Goal: Check status: Check status

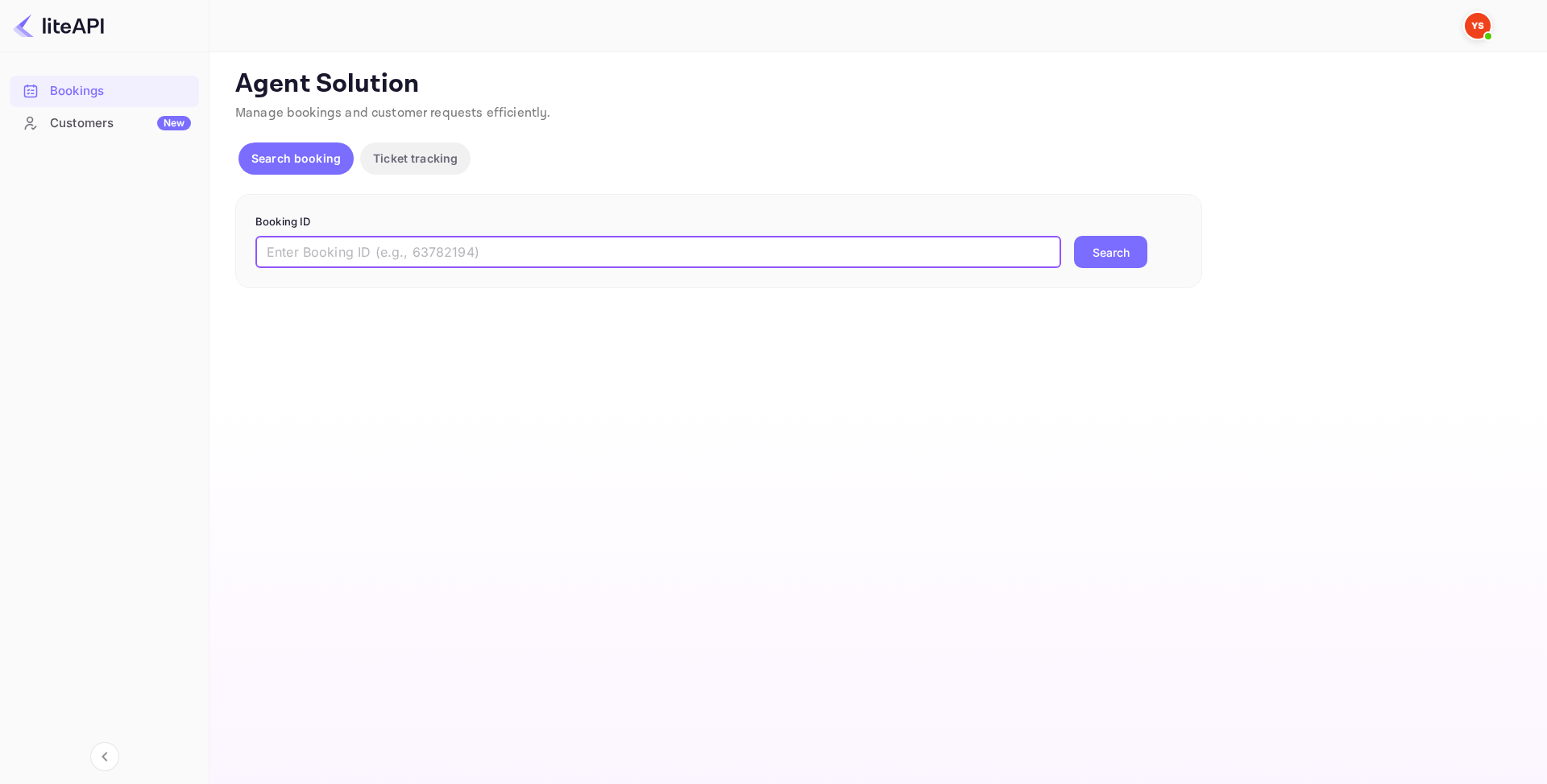
click at [572, 255] on input "text" at bounding box center [658, 252] width 806 height 33
paste input "9057982"
type input "9057982"
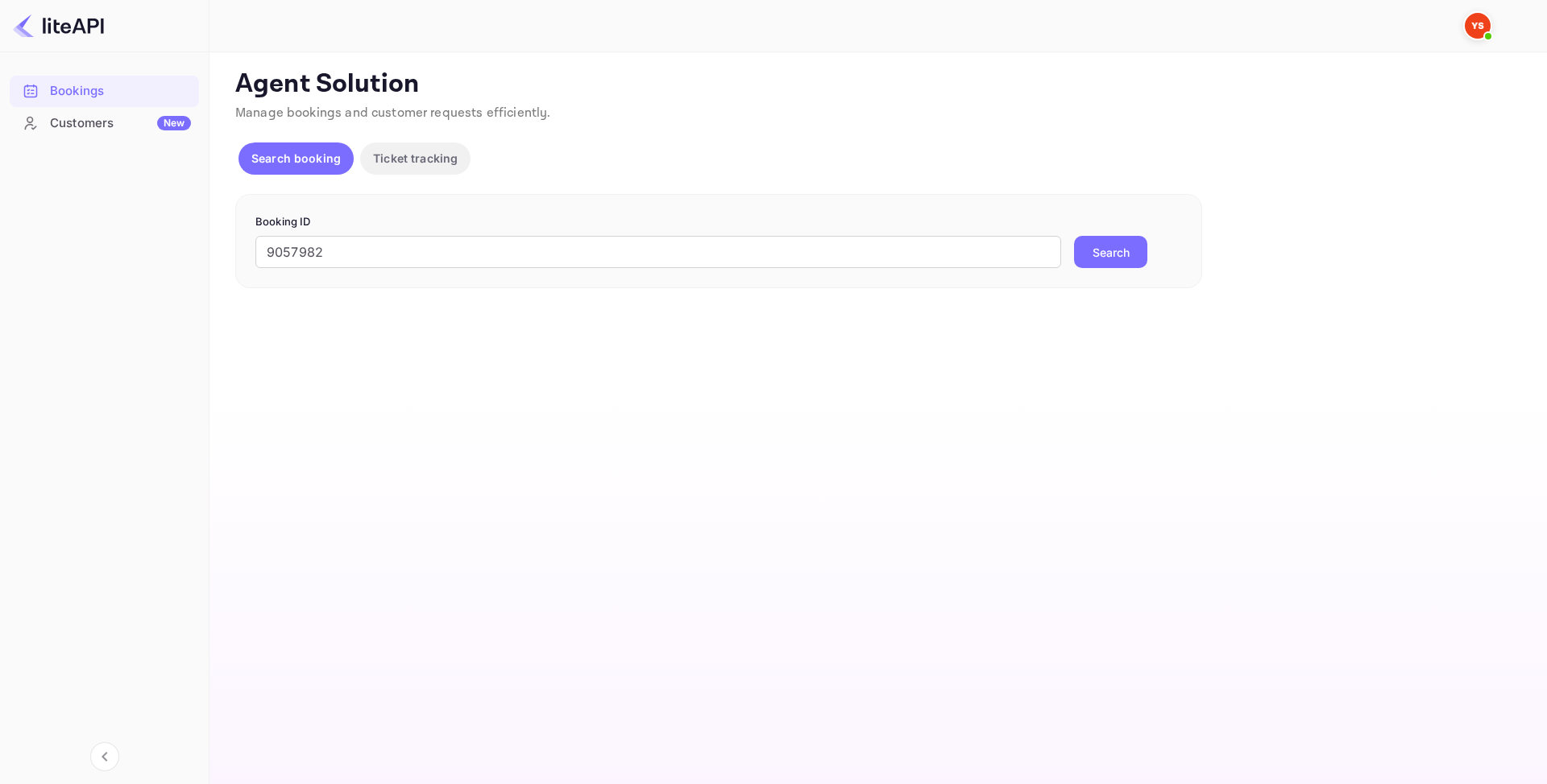
click at [1134, 255] on button "Search" at bounding box center [1111, 252] width 73 height 33
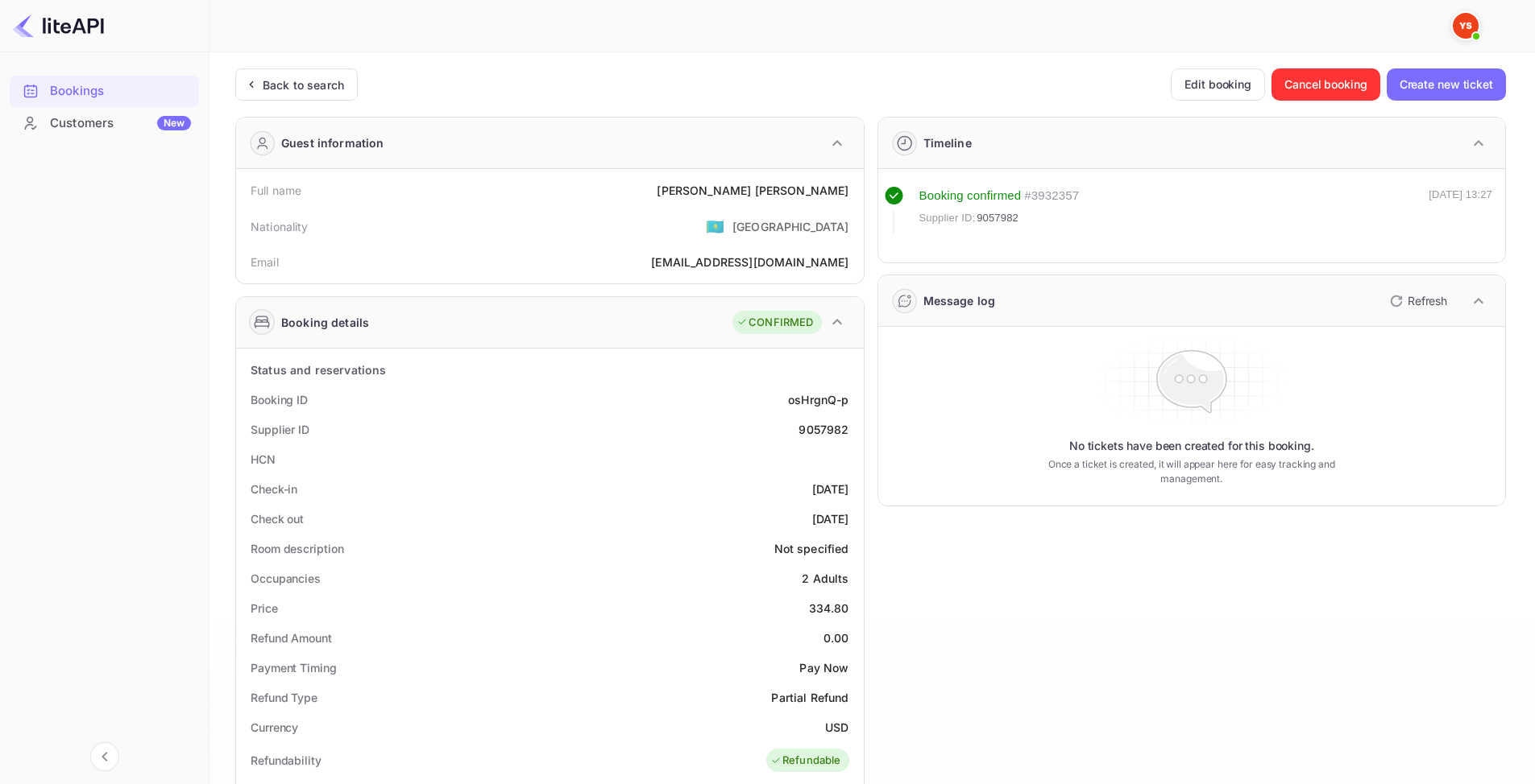
click at [788, 194] on div "[PERSON_NAME]" at bounding box center [753, 190] width 192 height 17
copy div "[PERSON_NAME]"
click at [822, 438] on div "Supplier ID 9057982" at bounding box center [550, 430] width 615 height 30
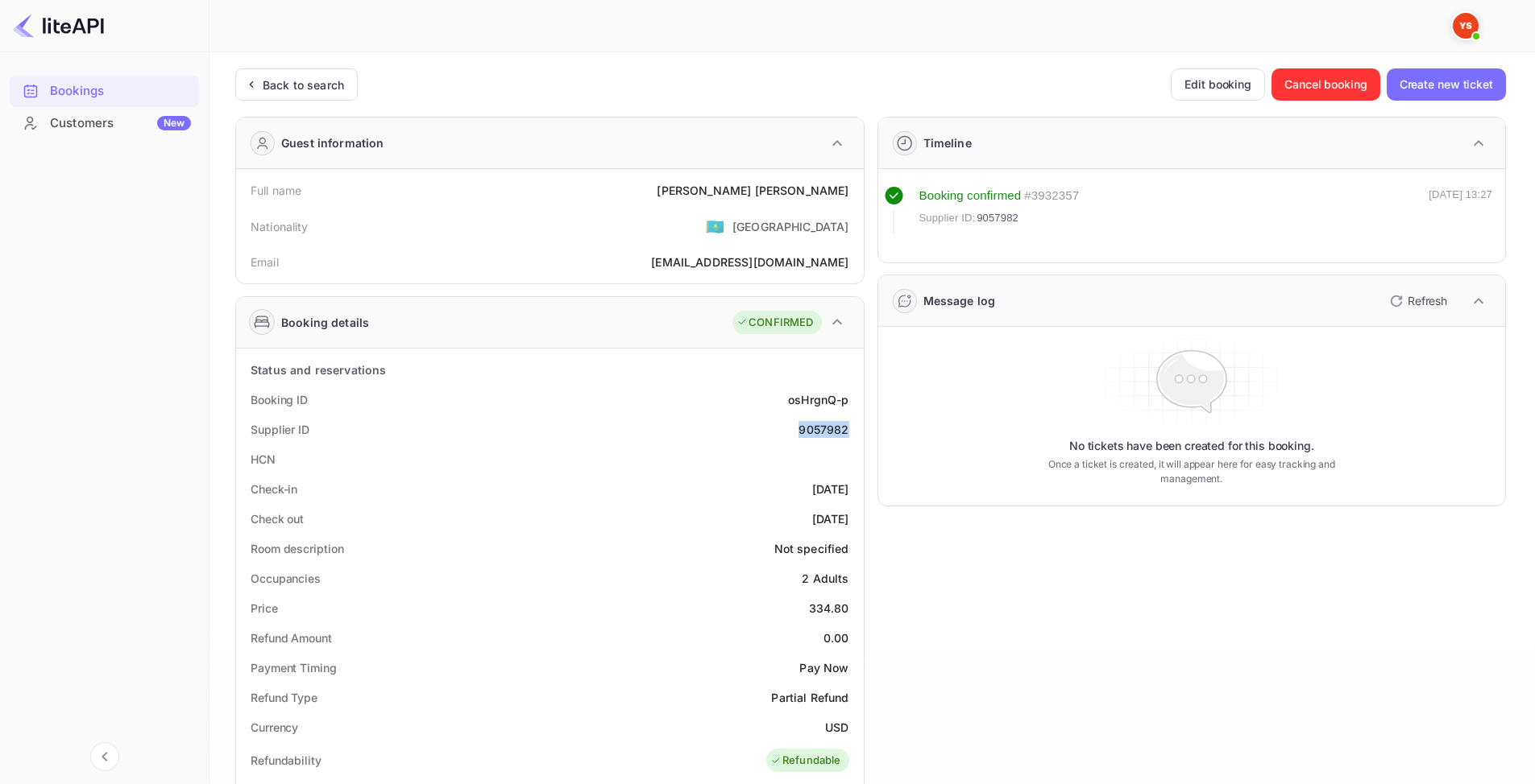
click at [822, 438] on div "Supplier ID 9057982" at bounding box center [550, 430] width 615 height 30
copy div "9057982"
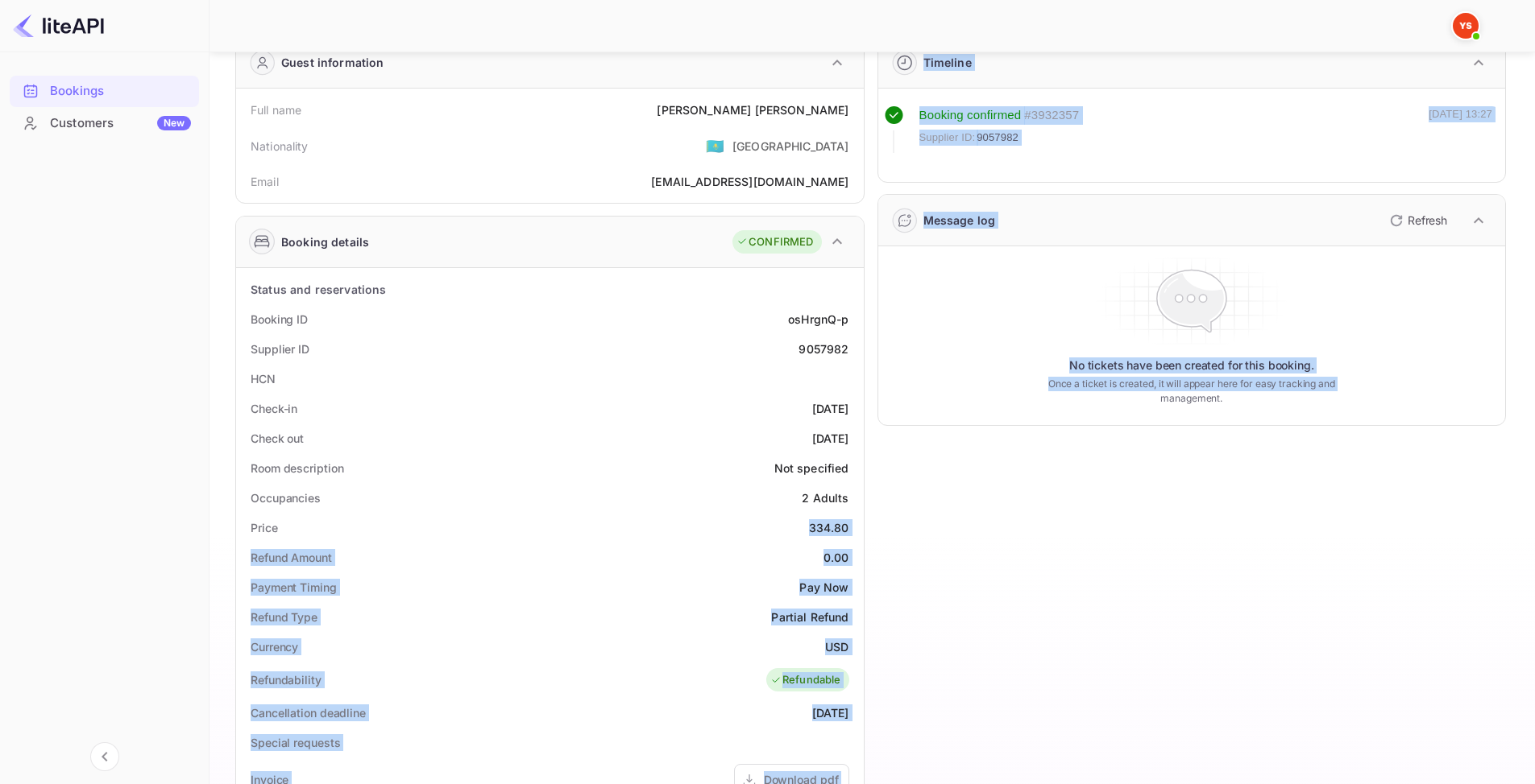
drag, startPoint x: 811, startPoint y: 529, endPoint x: 872, endPoint y: 530, distance: 61.0
click at [872, 530] on div "Guest information Full name [PERSON_NAME] Nationality 🇰🇿 [DEMOGRAPHIC_DATA] Ema…" at bounding box center [864, 596] width 1284 height 1145
click at [835, 533] on div "334.80" at bounding box center [829, 527] width 41 height 17
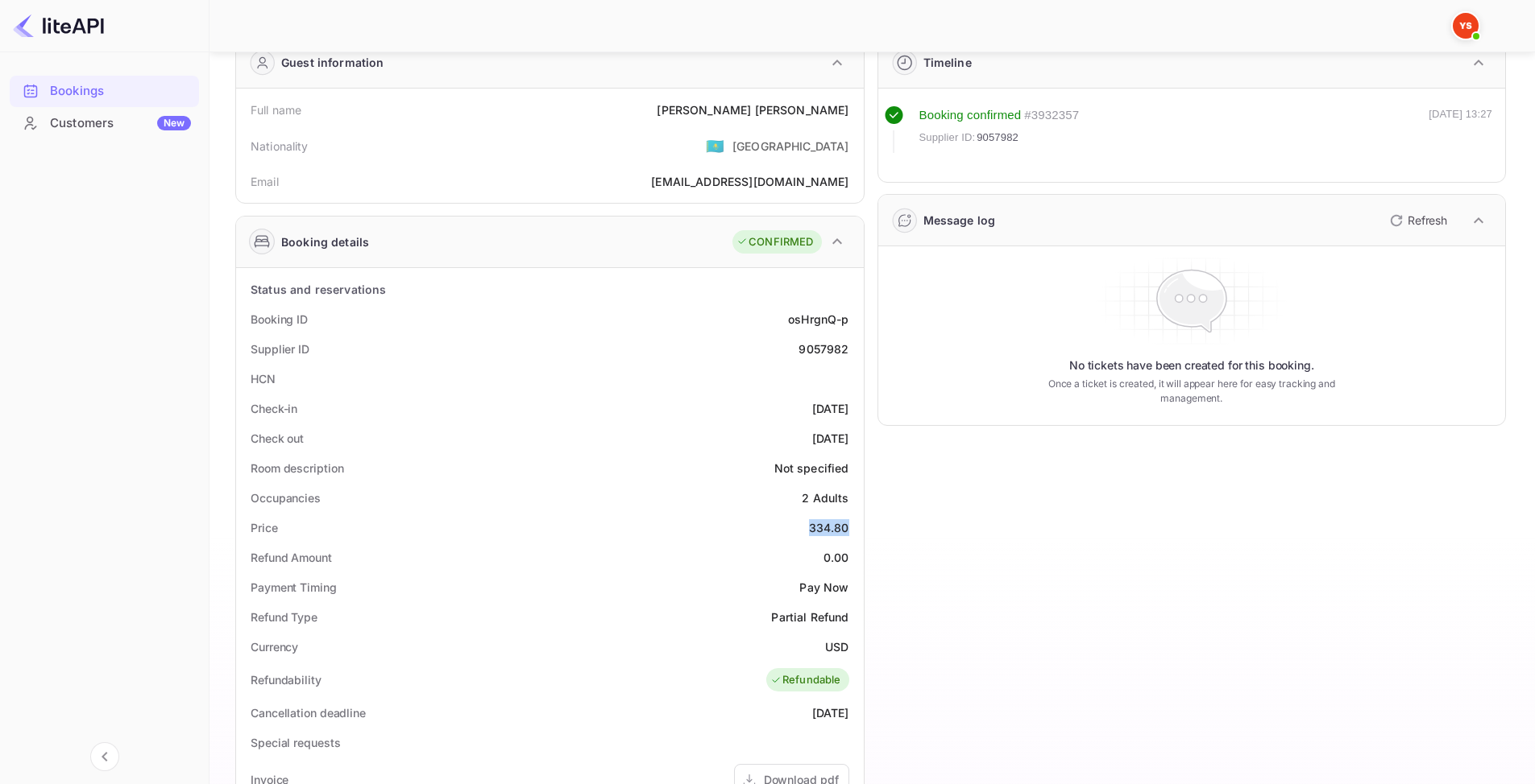
drag, startPoint x: 807, startPoint y: 532, endPoint x: 863, endPoint y: 530, distance: 56.0
click at [863, 530] on div "Status and reservations Booking ID osHrgnQ-p Supplier ID 9057982 HCN Check-in […" at bounding box center [550, 712] width 628 height 888
copy div "334.80"
